Goal: Task Accomplishment & Management: Manage account settings

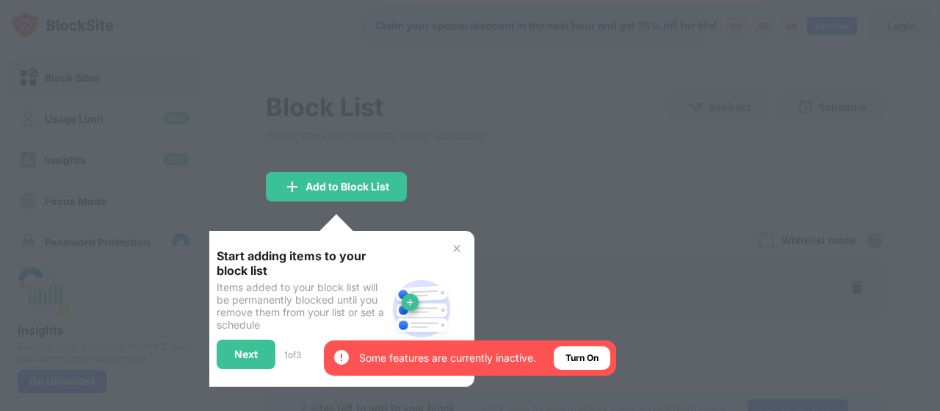
click at [457, 250] on img at bounding box center [457, 248] width 12 height 12
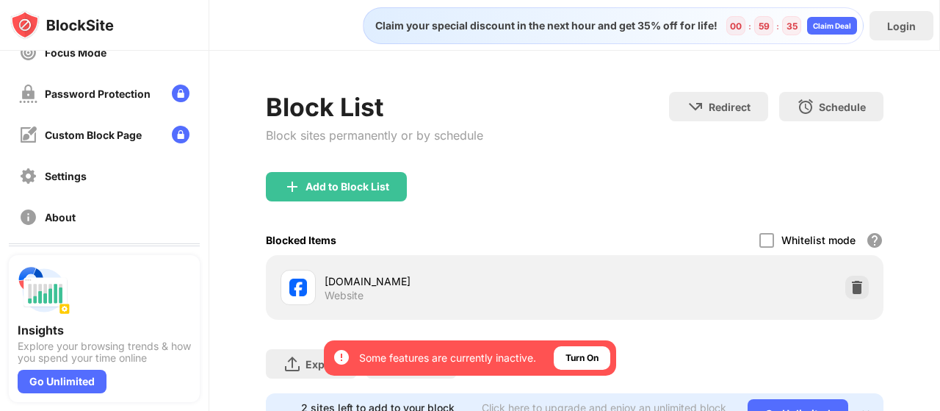
scroll to position [156, 0]
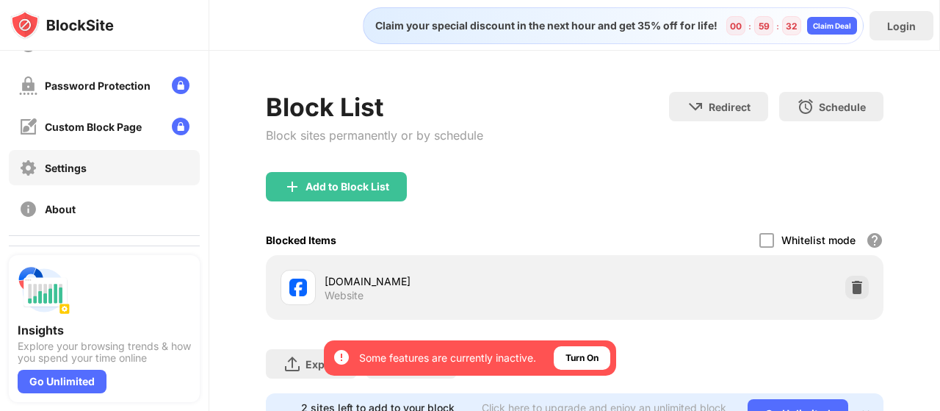
click at [69, 168] on div "Settings" at bounding box center [66, 168] width 42 height 12
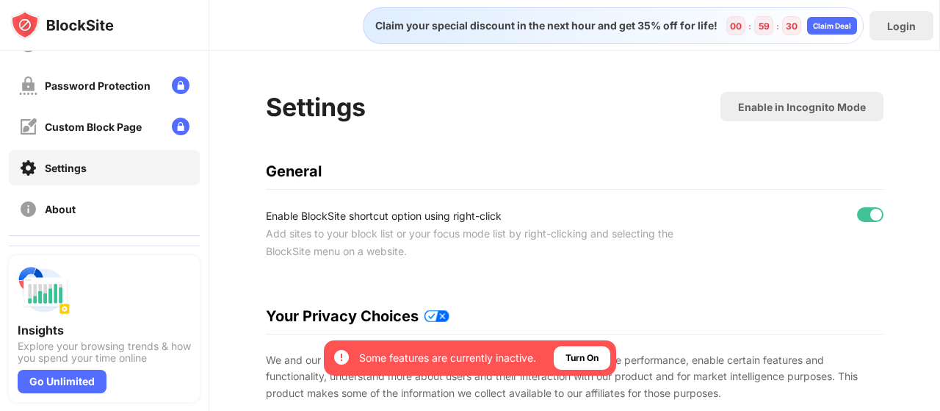
click at [69, 167] on div "Settings" at bounding box center [66, 168] width 42 height 12
click at [76, 165] on div "Settings" at bounding box center [66, 168] width 42 height 12
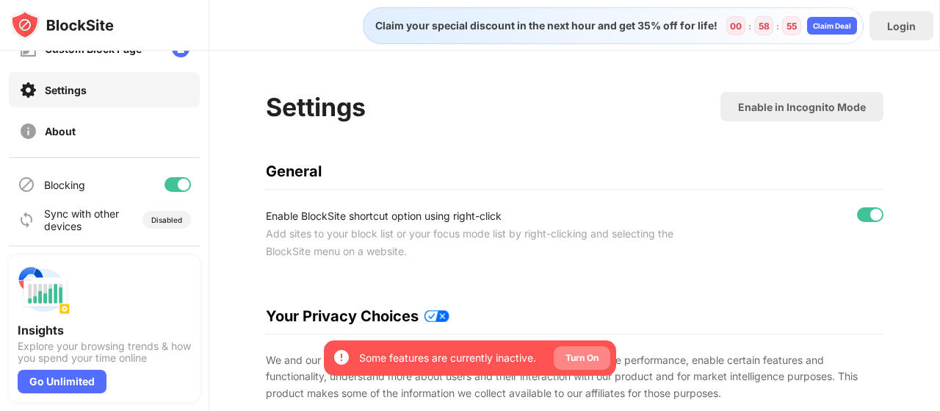
click at [573, 358] on div "Turn On" at bounding box center [581, 357] width 33 height 15
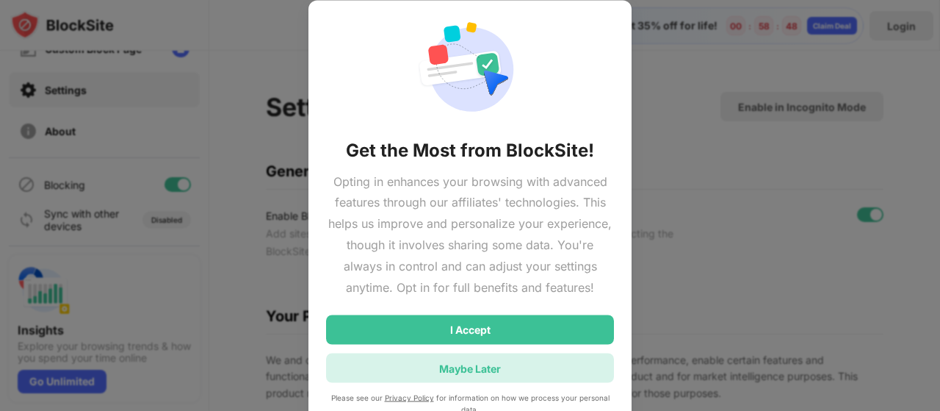
click at [482, 368] on div "Maybe Later" at bounding box center [470, 367] width 62 height 12
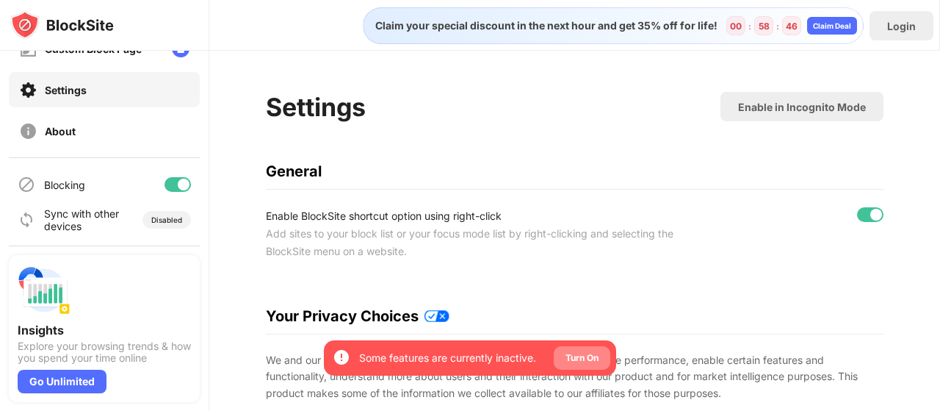
click at [579, 359] on div "Turn On" at bounding box center [581, 357] width 33 height 15
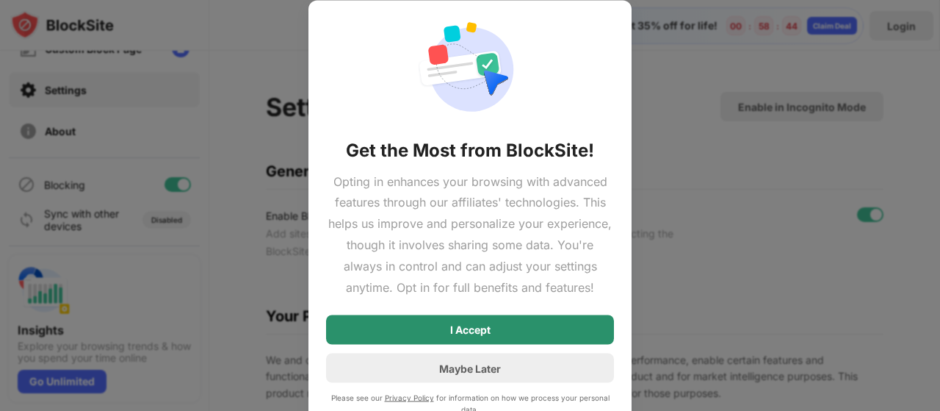
click at [485, 332] on div "I Accept" at bounding box center [470, 330] width 40 height 12
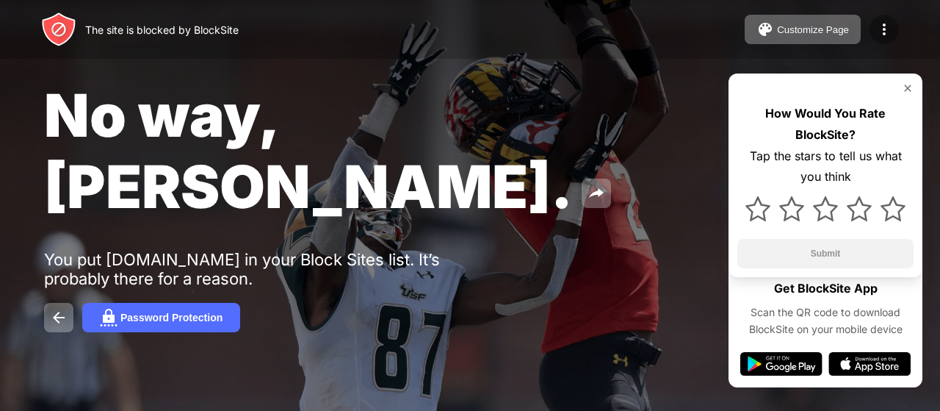
click at [885, 24] on img at bounding box center [884, 30] width 18 height 18
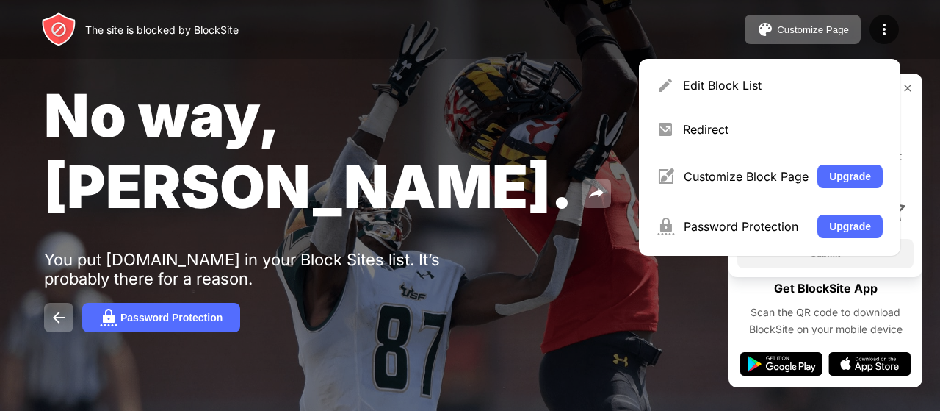
drag, startPoint x: 153, startPoint y: 32, endPoint x: 567, endPoint y: 206, distance: 449.3
click at [567, 206] on div "No way, [PERSON_NAME]. You put [DOMAIN_NAME] in your Block Sites list. It’s pro…" at bounding box center [470, 205] width 940 height 411
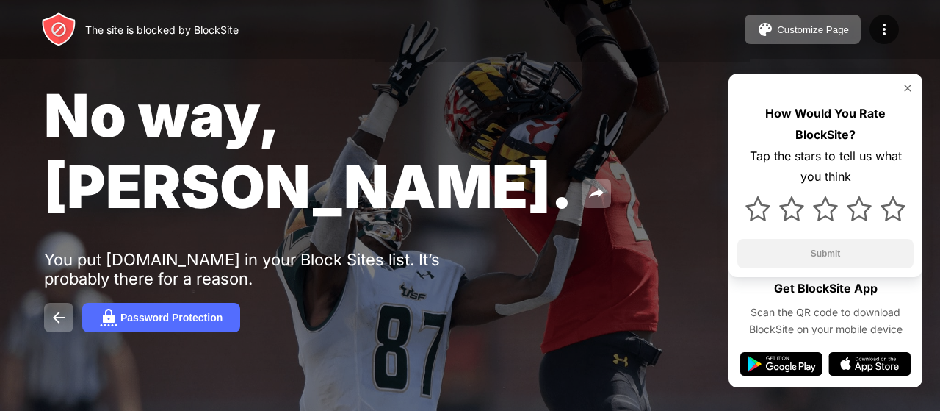
click at [728, 87] on div "No way, [PERSON_NAME]. You put [DOMAIN_NAME] in your Block Sites list. It’s pro…" at bounding box center [470, 205] width 940 height 411
click at [909, 86] on img at bounding box center [908, 88] width 12 height 12
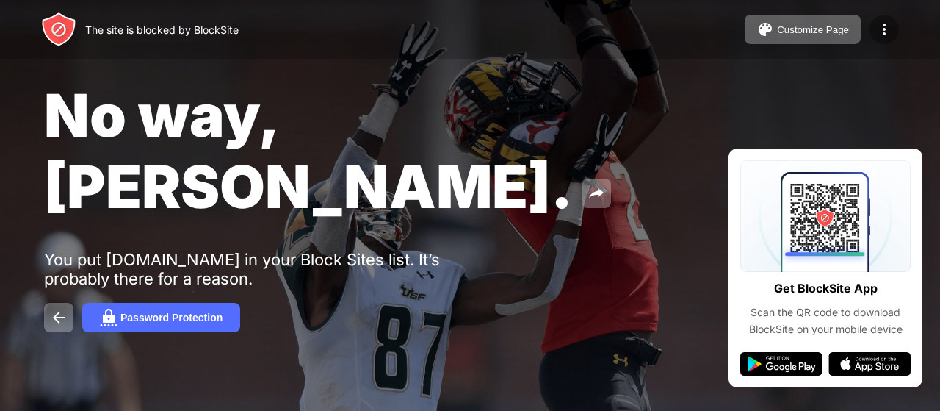
click at [882, 26] on img at bounding box center [884, 30] width 18 height 18
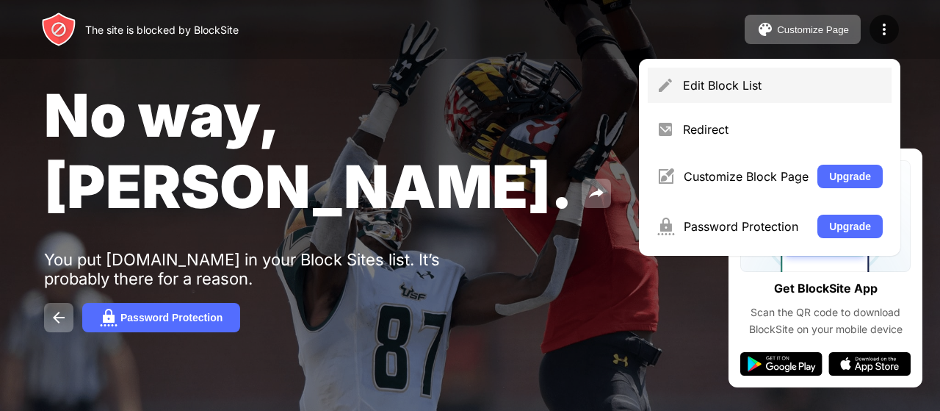
click at [726, 84] on div "Edit Block List" at bounding box center [783, 85] width 200 height 15
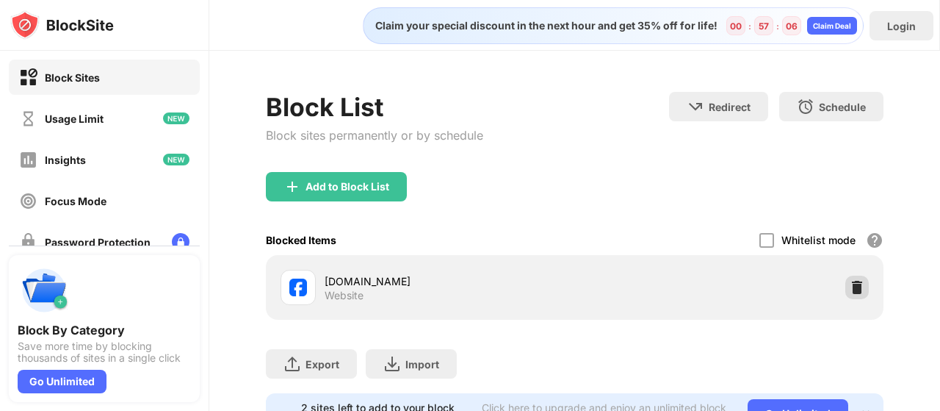
click at [850, 286] on img at bounding box center [857, 287] width 15 height 15
